Goal: Transaction & Acquisition: Purchase product/service

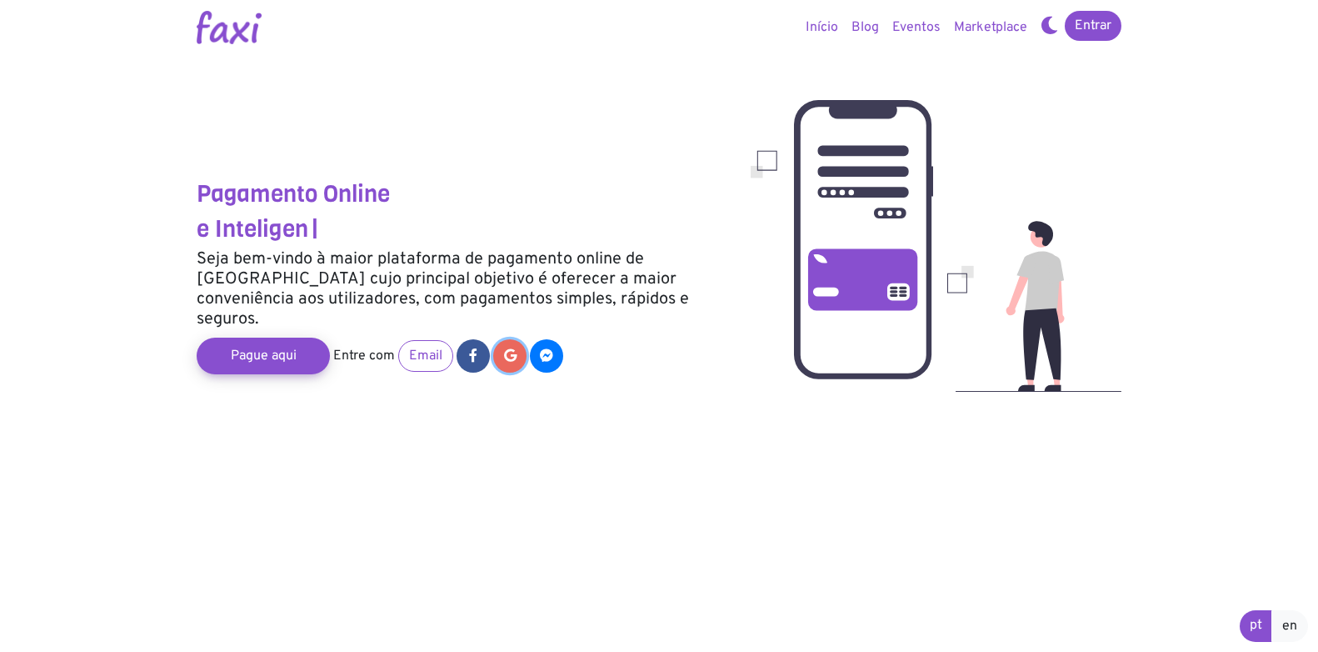
click at [514, 339] on link at bounding box center [509, 355] width 33 height 33
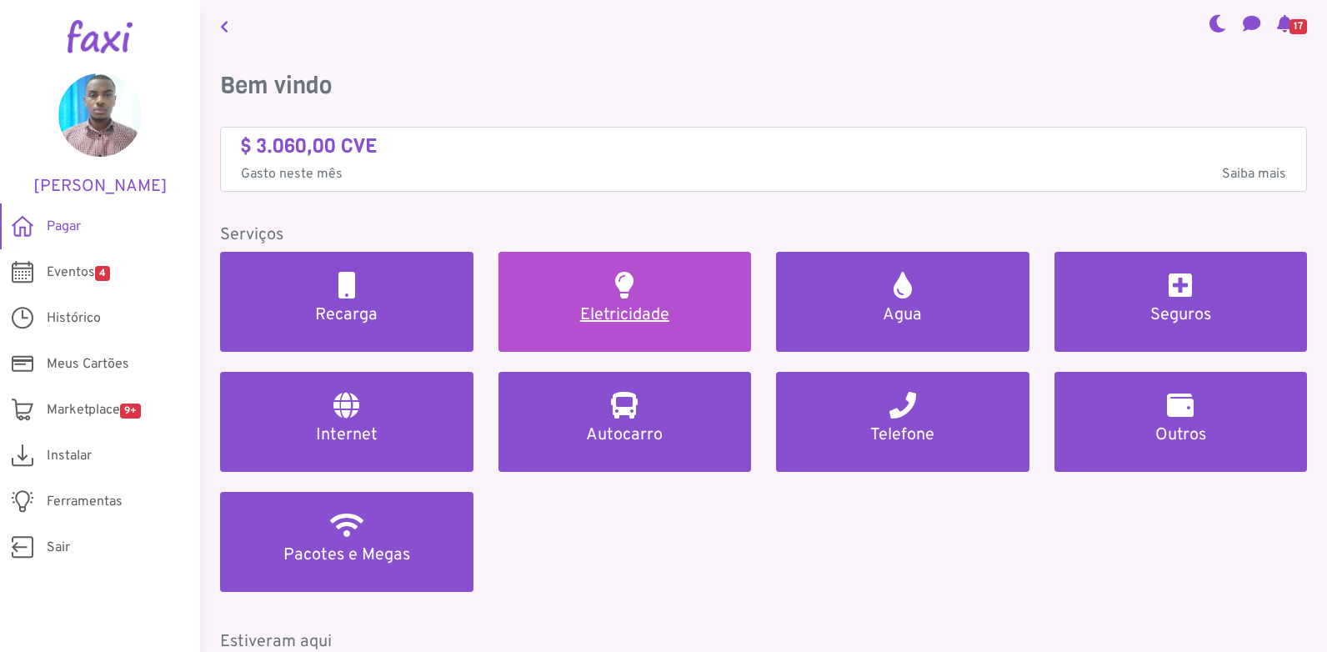
click at [609, 302] on link "Eletricidade" at bounding box center [624, 302] width 253 height 100
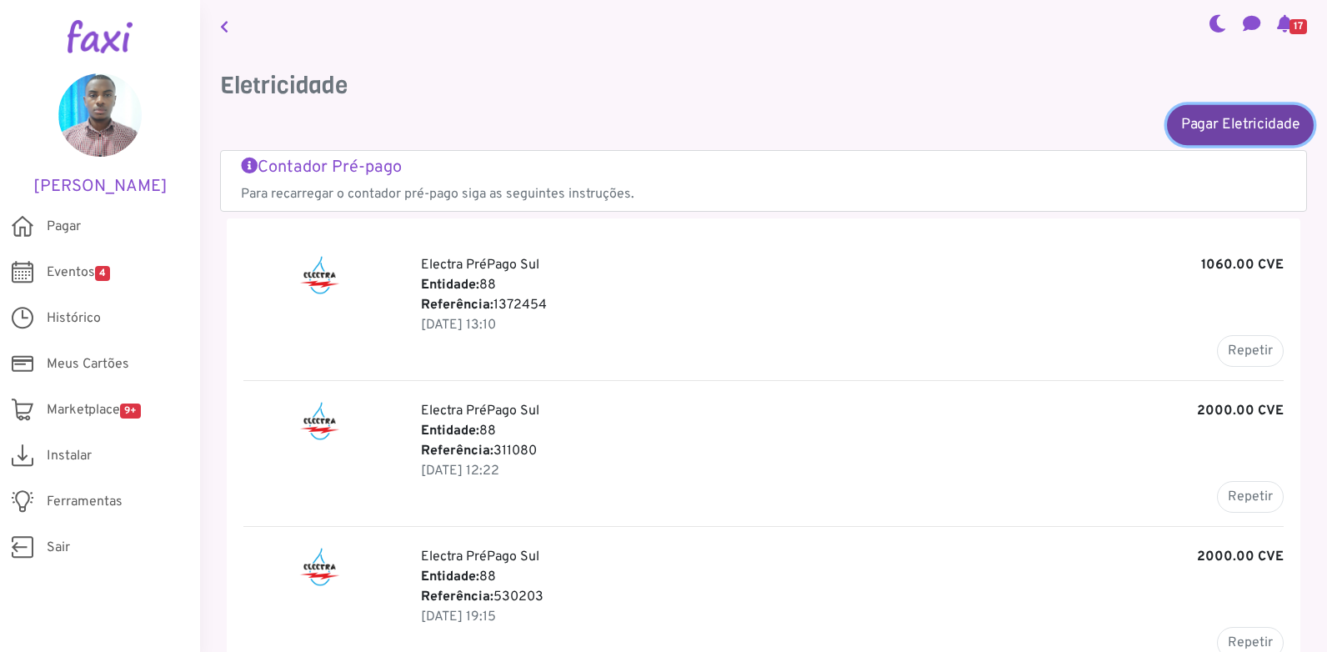
click at [1219, 131] on link "Pagar Eletricidade" at bounding box center [1240, 124] width 147 height 40
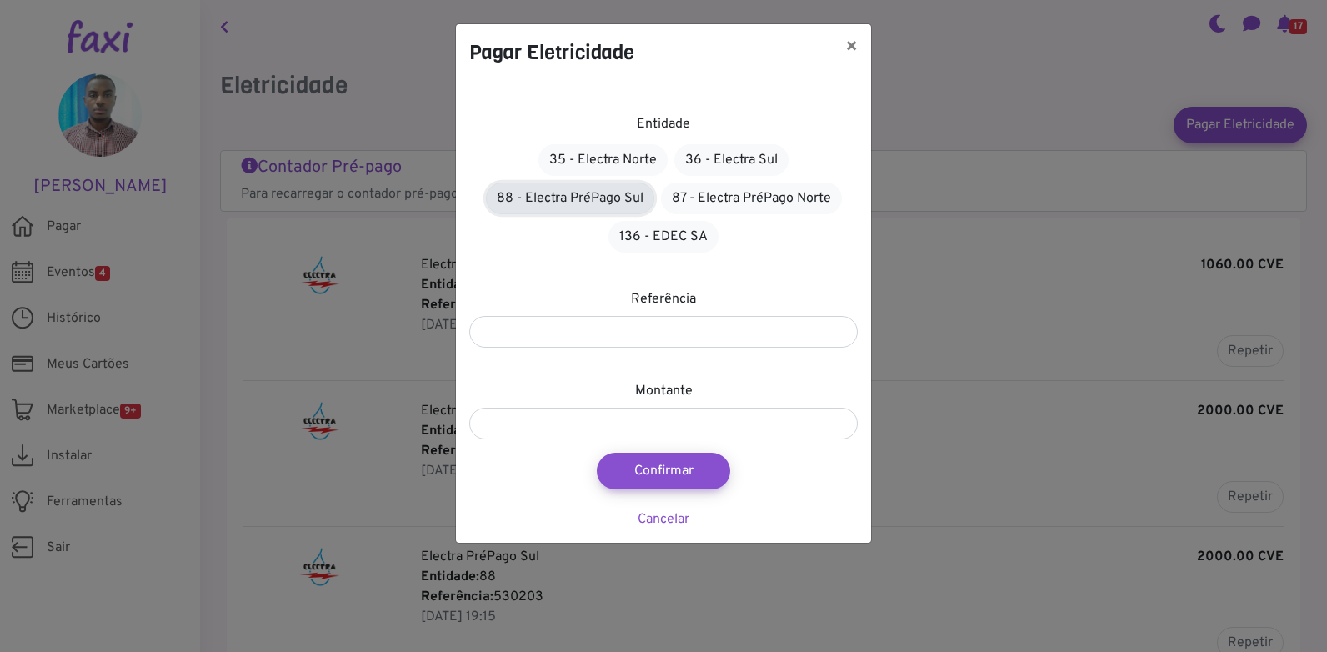
click at [567, 202] on link "88 - Electra PréPago Sul" at bounding box center [570, 198] width 168 height 32
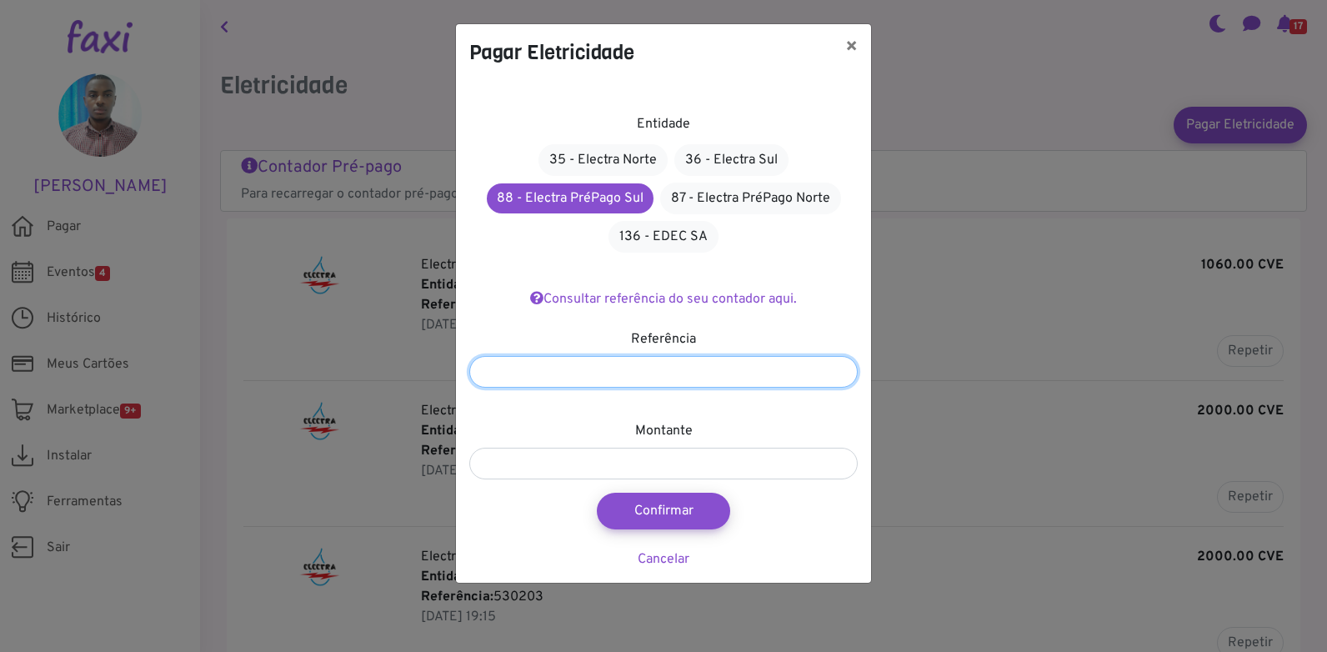
click at [636, 367] on input "number" at bounding box center [663, 372] width 388 height 32
click at [659, 299] on link "Consultar referência do seu contador aqui." at bounding box center [663, 299] width 267 height 17
click at [619, 375] on input "number" at bounding box center [663, 372] width 388 height 32
paste input "*******"
type input "*******"
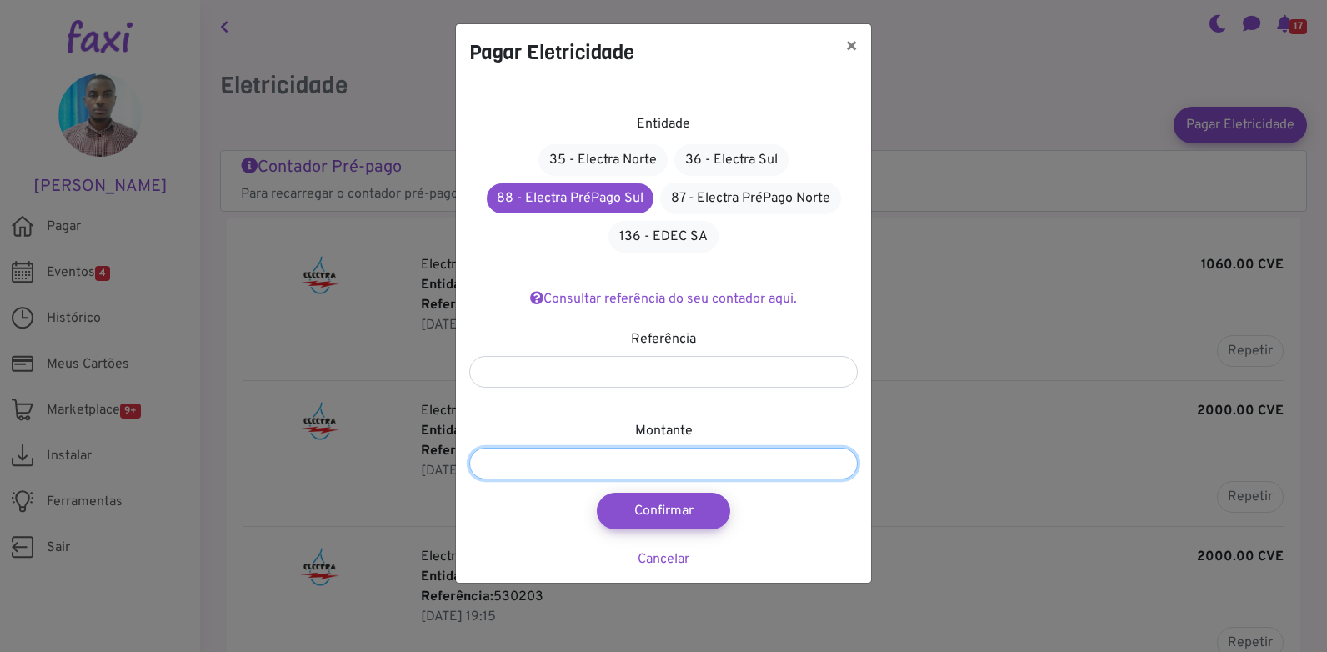
click at [656, 457] on input "number" at bounding box center [663, 463] width 388 height 32
type input "****"
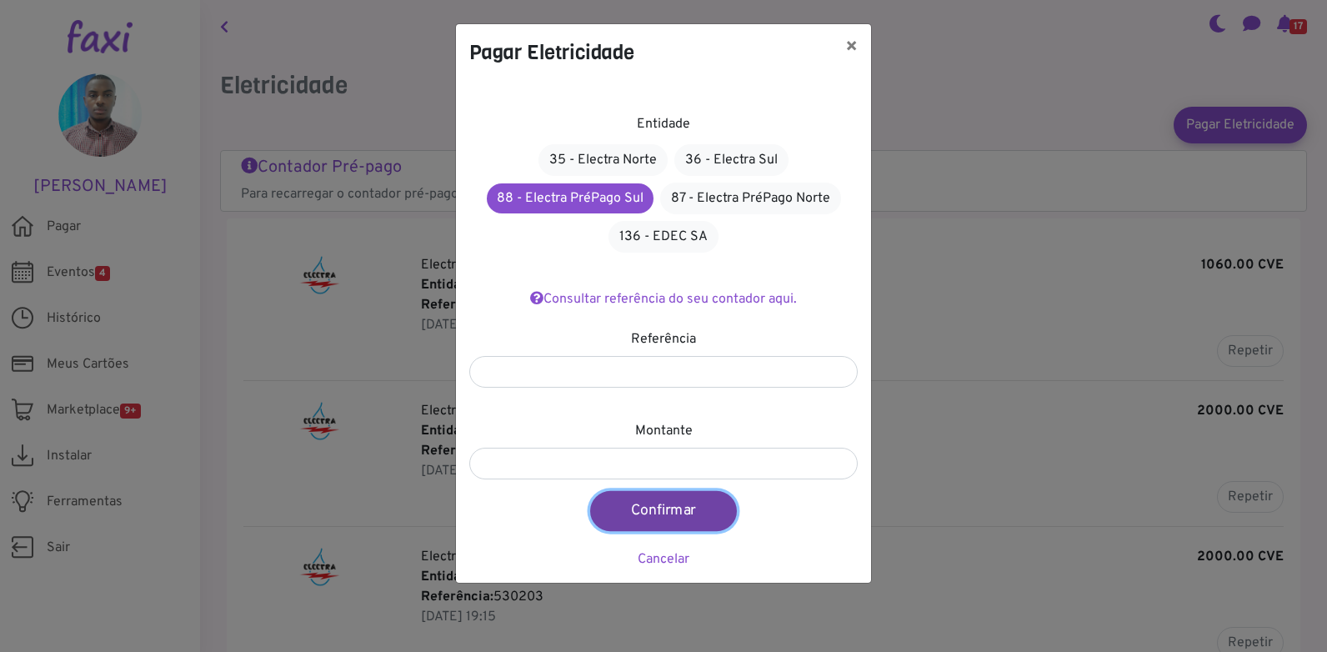
click at [697, 498] on button "Confirmar" at bounding box center [663, 511] width 147 height 40
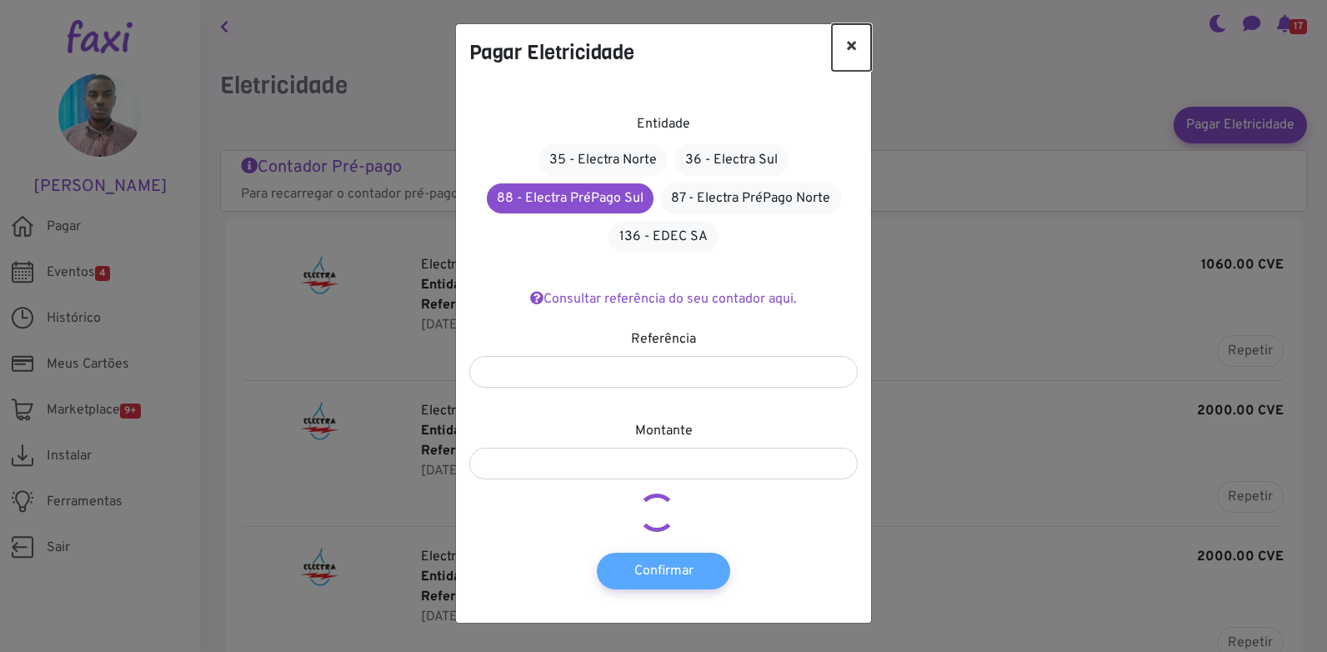
click at [849, 41] on button "×" at bounding box center [851, 47] width 39 height 47
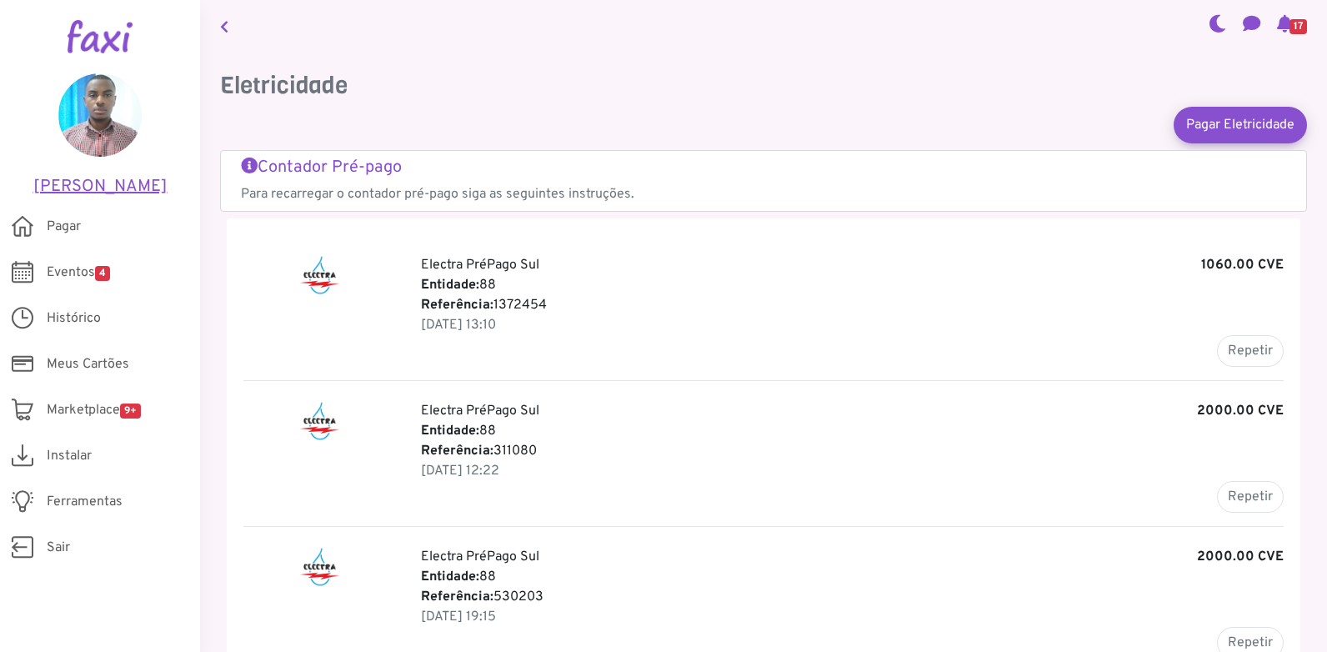
click at [114, 183] on h5 "Domingos Mendes" at bounding box center [100, 187] width 150 height 20
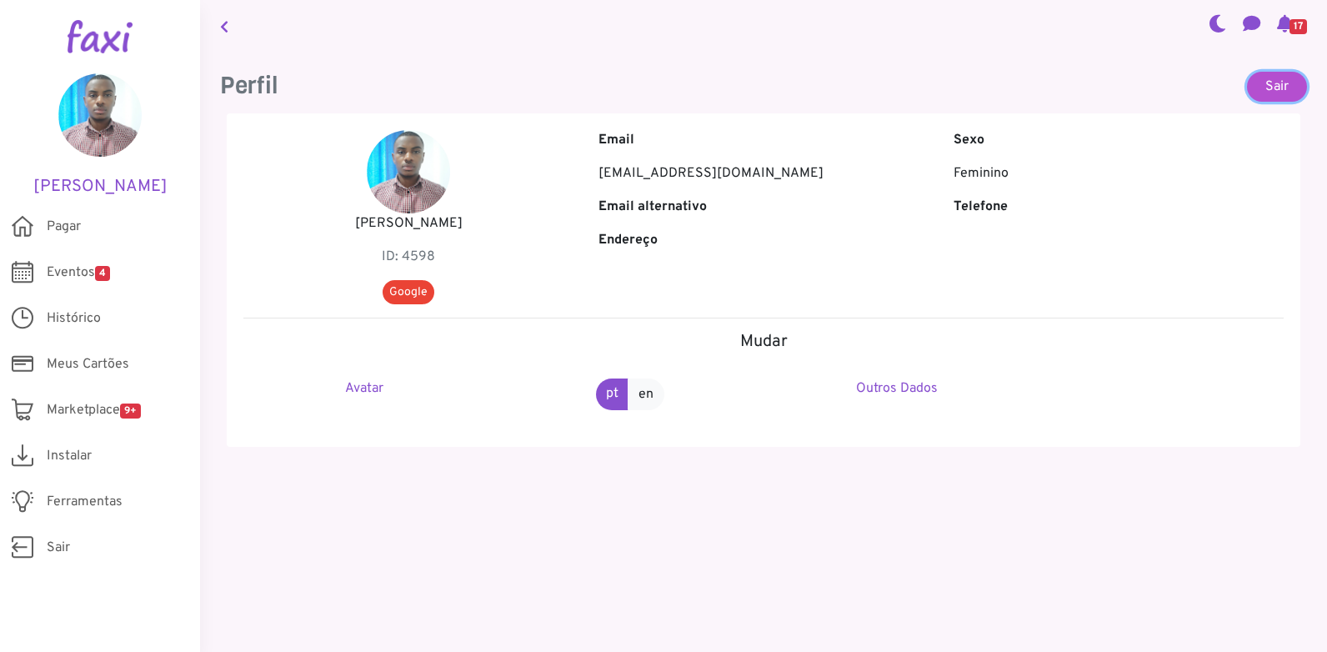
click at [1263, 84] on link "Sair" at bounding box center [1277, 87] width 60 height 30
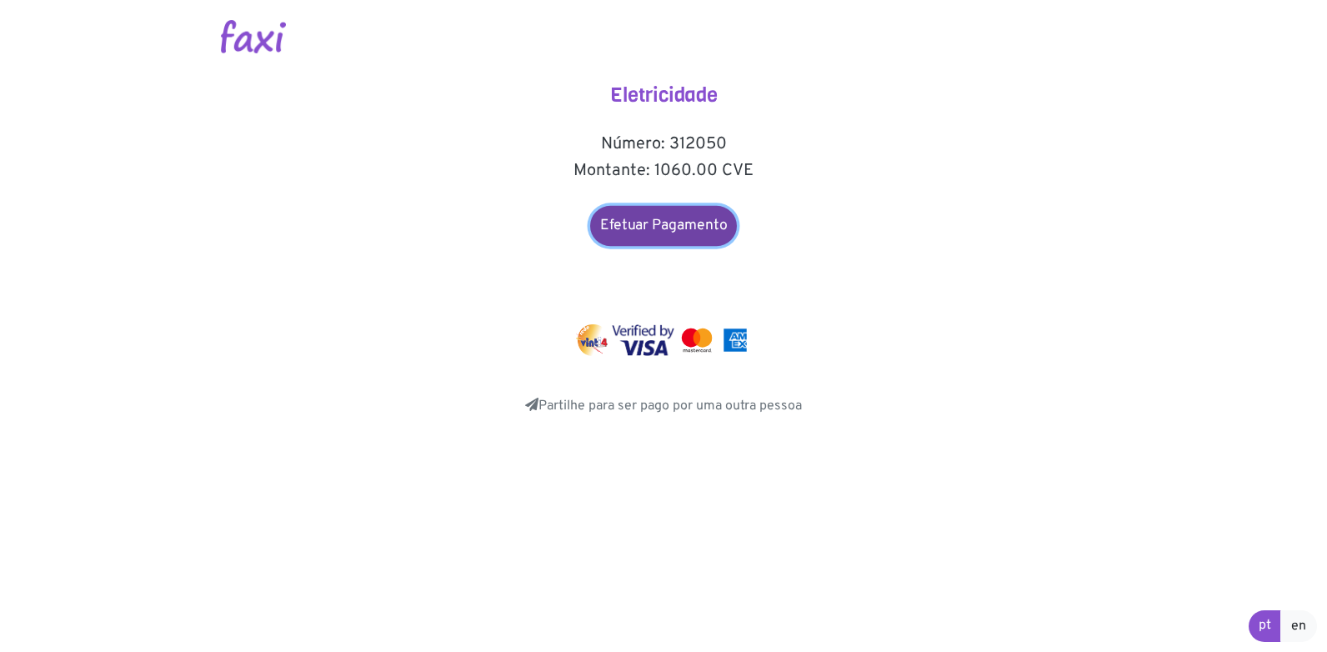
click at [632, 226] on link "Efetuar Pagamento" at bounding box center [663, 226] width 147 height 40
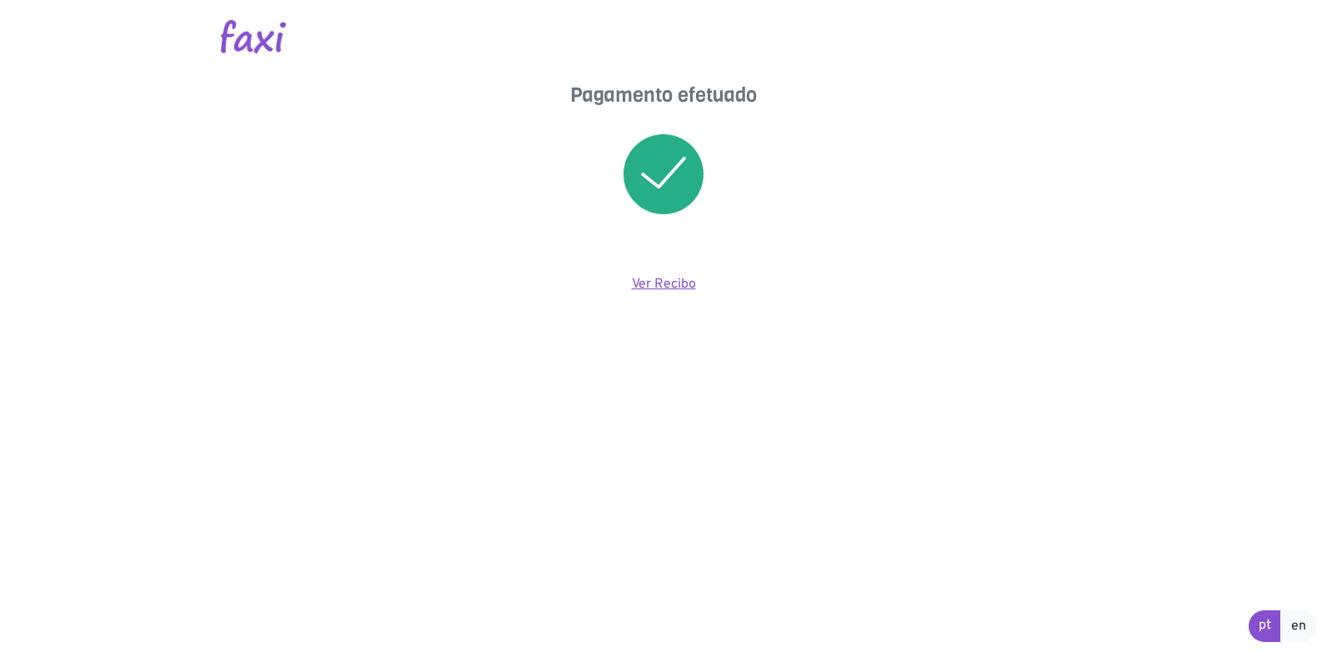
click at [663, 284] on link "Ver Recibo" at bounding box center [664, 284] width 64 height 17
